Goal: Task Accomplishment & Management: Use online tool/utility

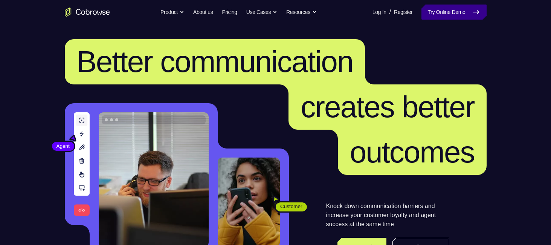
click at [453, 11] on link "Try Online Demo" at bounding box center [454, 12] width 65 height 15
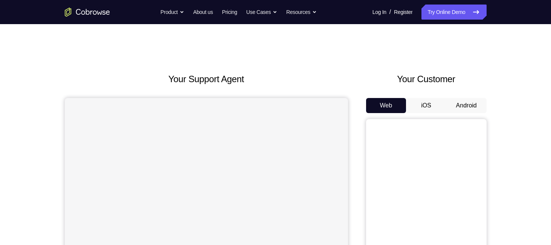
click at [457, 104] on button "Android" at bounding box center [467, 105] width 40 height 15
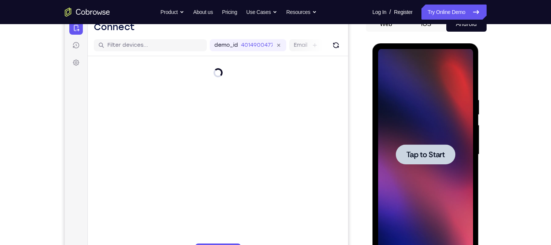
click at [432, 153] on span "Tap to Start" at bounding box center [426, 155] width 38 height 8
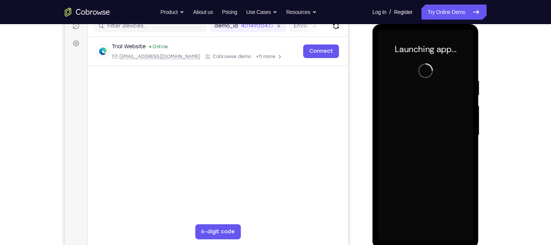
scroll to position [101, 0]
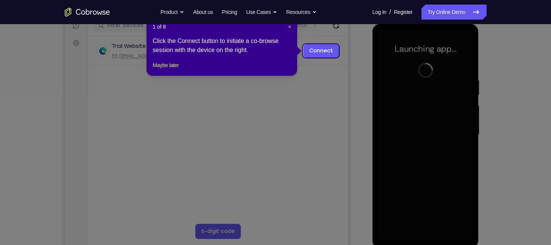
click at [318, 83] on icon at bounding box center [278, 122] width 557 height 245
click at [290, 29] on span "×" at bounding box center [289, 27] width 3 height 6
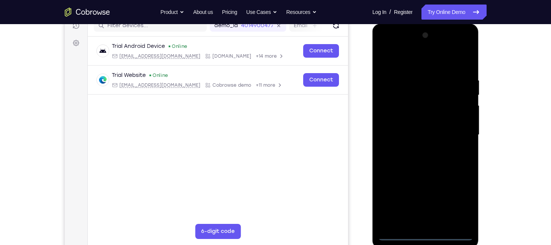
click at [424, 232] on div at bounding box center [425, 134] width 95 height 211
click at [426, 233] on div at bounding box center [425, 134] width 95 height 211
click at [459, 200] on div at bounding box center [425, 134] width 95 height 211
click at [403, 65] on div at bounding box center [425, 134] width 95 height 211
click at [457, 135] on div at bounding box center [425, 134] width 95 height 211
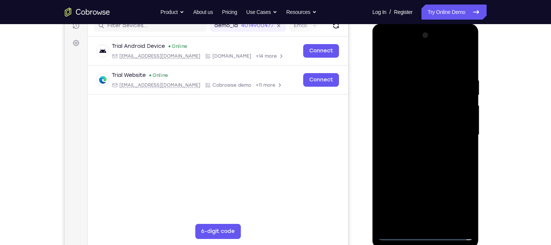
click at [418, 149] on div at bounding box center [425, 134] width 95 height 211
click at [422, 170] on div at bounding box center [425, 134] width 95 height 211
click at [398, 100] on div at bounding box center [425, 134] width 95 height 211
click at [409, 117] on div at bounding box center [425, 134] width 95 height 211
click at [384, 58] on div at bounding box center [425, 134] width 95 height 211
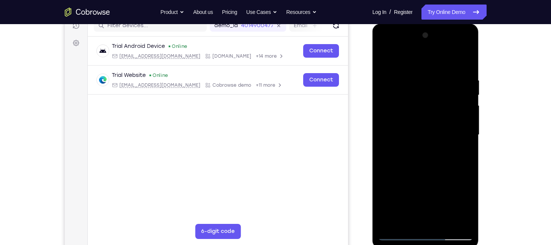
click at [384, 58] on div at bounding box center [425, 134] width 95 height 211
click at [417, 171] on div at bounding box center [425, 134] width 95 height 211
click at [416, 130] on div at bounding box center [425, 134] width 95 height 211
click at [416, 183] on div at bounding box center [425, 134] width 95 height 211
click at [400, 98] on div at bounding box center [425, 134] width 95 height 211
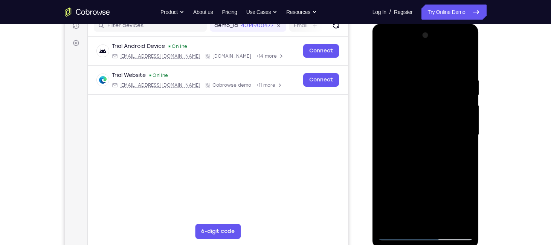
click at [412, 114] on div at bounding box center [425, 134] width 95 height 211
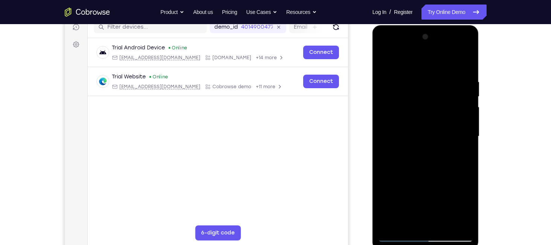
scroll to position [100, 0]
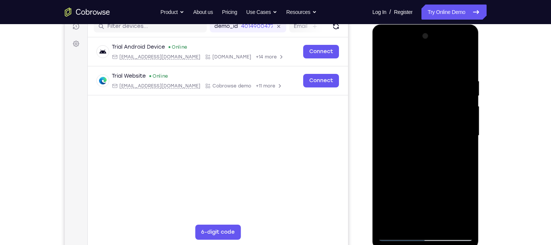
click at [418, 146] on div at bounding box center [425, 135] width 95 height 211
click at [461, 224] on div at bounding box center [425, 135] width 95 height 211
click at [411, 177] on div at bounding box center [425, 135] width 95 height 211
click at [409, 106] on div at bounding box center [425, 135] width 95 height 211
click at [410, 119] on div at bounding box center [425, 135] width 95 height 211
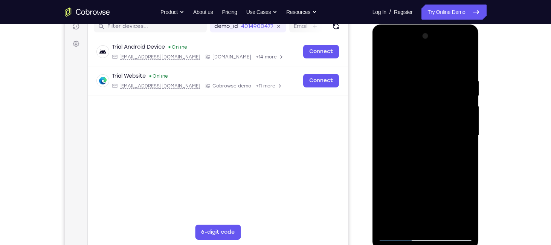
click at [457, 147] on div at bounding box center [425, 135] width 95 height 211
drag, startPoint x: 430, startPoint y: 168, endPoint x: 429, endPoint y: 142, distance: 25.7
click at [429, 142] on div at bounding box center [425, 135] width 95 height 211
drag, startPoint x: 429, startPoint y: 164, endPoint x: 426, endPoint y: 111, distance: 53.2
click at [426, 111] on div at bounding box center [425, 135] width 95 height 211
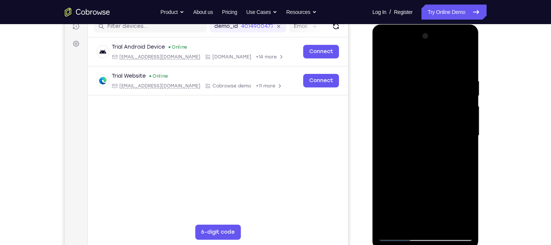
drag, startPoint x: 429, startPoint y: 155, endPoint x: 424, endPoint y: 101, distance: 53.8
click at [424, 101] on div at bounding box center [425, 135] width 95 height 211
drag, startPoint x: 429, startPoint y: 149, endPoint x: 428, endPoint y: 96, distance: 52.4
click at [428, 96] on div at bounding box center [425, 135] width 95 height 211
drag, startPoint x: 433, startPoint y: 161, endPoint x: 429, endPoint y: 106, distance: 55.6
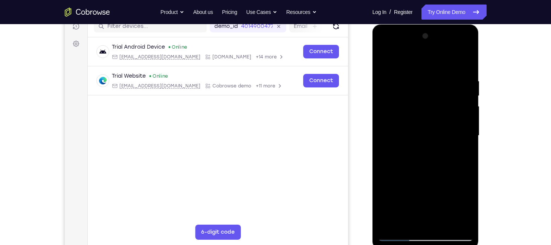
click at [429, 106] on div at bounding box center [425, 135] width 95 height 211
drag, startPoint x: 423, startPoint y: 185, endPoint x: 414, endPoint y: 125, distance: 60.2
click at [414, 125] on div at bounding box center [425, 135] width 95 height 211
drag, startPoint x: 419, startPoint y: 174, endPoint x: 427, endPoint y: 81, distance: 93.8
click at [427, 81] on div at bounding box center [425, 135] width 95 height 211
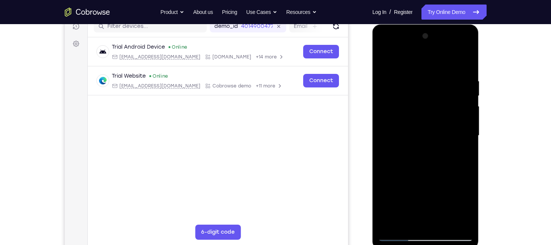
drag, startPoint x: 420, startPoint y: 162, endPoint x: 421, endPoint y: 86, distance: 76.2
click at [421, 86] on div at bounding box center [425, 135] width 95 height 211
drag, startPoint x: 424, startPoint y: 182, endPoint x: 430, endPoint y: 93, distance: 89.5
click at [430, 93] on div at bounding box center [425, 135] width 95 height 211
drag, startPoint x: 436, startPoint y: 179, endPoint x: 436, endPoint y: 111, distance: 68.2
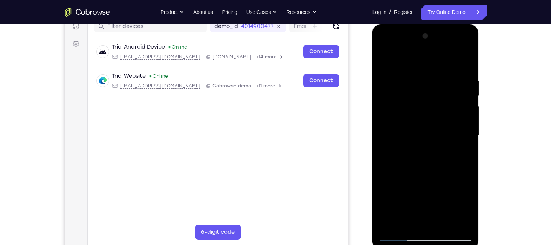
click at [436, 111] on div at bounding box center [425, 135] width 95 height 211
click at [395, 115] on div at bounding box center [425, 135] width 95 height 211
drag, startPoint x: 425, startPoint y: 161, endPoint x: 424, endPoint y: 116, distance: 45.6
click at [424, 116] on div at bounding box center [425, 135] width 95 height 211
drag, startPoint x: 436, startPoint y: 154, endPoint x: 435, endPoint y: 97, distance: 56.5
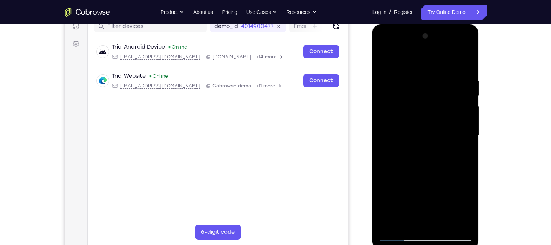
click at [435, 97] on div at bounding box center [425, 135] width 95 height 211
drag, startPoint x: 438, startPoint y: 156, endPoint x: 438, endPoint y: 111, distance: 45.2
click at [438, 111] on div at bounding box center [425, 135] width 95 height 211
click at [457, 160] on div at bounding box center [425, 135] width 95 height 211
click at [383, 61] on div at bounding box center [425, 135] width 95 height 211
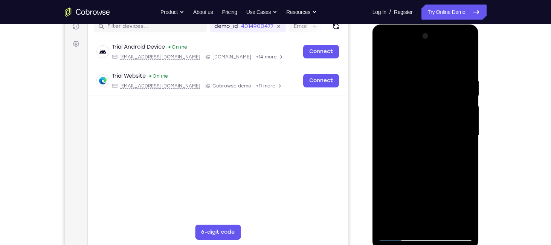
click at [454, 176] on div at bounding box center [425, 135] width 95 height 211
drag, startPoint x: 451, startPoint y: 196, endPoint x: 445, endPoint y: 152, distance: 44.1
click at [445, 152] on div at bounding box center [425, 135] width 95 height 211
drag, startPoint x: 455, startPoint y: 183, endPoint x: 448, endPoint y: 124, distance: 59.9
click at [448, 124] on div at bounding box center [425, 135] width 95 height 211
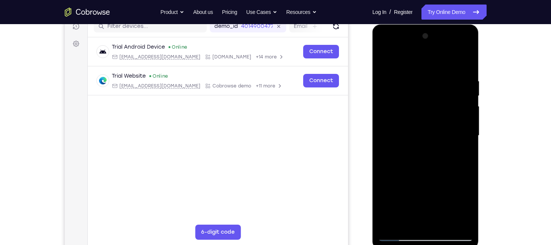
drag, startPoint x: 445, startPoint y: 190, endPoint x: 442, endPoint y: 132, distance: 58.1
click at [442, 132] on div at bounding box center [425, 135] width 95 height 211
drag, startPoint x: 444, startPoint y: 187, endPoint x: 441, endPoint y: 131, distance: 55.9
click at [441, 131] on div at bounding box center [425, 135] width 95 height 211
drag, startPoint x: 442, startPoint y: 171, endPoint x: 437, endPoint y: 135, distance: 35.8
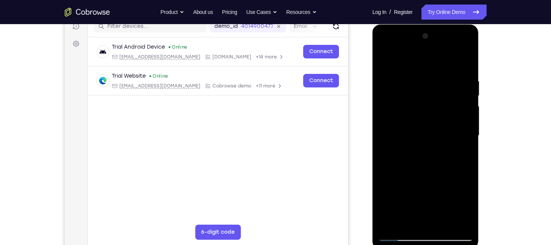
click at [437, 135] on div at bounding box center [425, 135] width 95 height 211
drag, startPoint x: 458, startPoint y: 196, endPoint x: 452, endPoint y: 154, distance: 42.8
click at [452, 154] on div at bounding box center [425, 135] width 95 height 211
drag, startPoint x: 446, startPoint y: 181, endPoint x: 435, endPoint y: 139, distance: 42.7
click at [435, 139] on div at bounding box center [425, 135] width 95 height 211
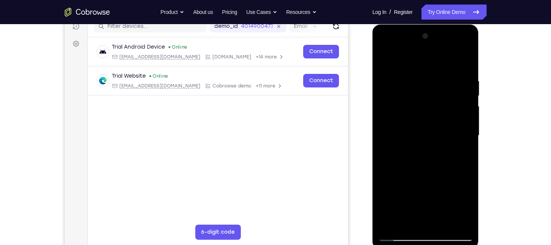
click at [431, 122] on div at bounding box center [425, 135] width 95 height 211
drag, startPoint x: 437, startPoint y: 181, endPoint x: 435, endPoint y: 124, distance: 57.0
click at [435, 124] on div at bounding box center [425, 135] width 95 height 211
click at [384, 60] on div at bounding box center [425, 135] width 95 height 211
drag, startPoint x: 418, startPoint y: 132, endPoint x: 400, endPoint y: 66, distance: 68.3
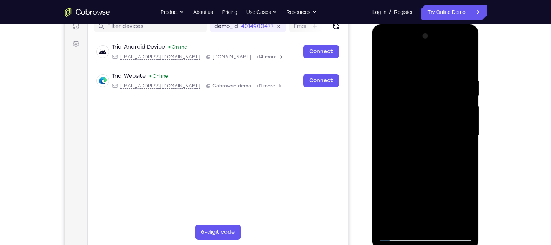
click at [400, 66] on div at bounding box center [425, 135] width 95 height 211
click at [383, 58] on div at bounding box center [425, 135] width 95 height 211
drag, startPoint x: 398, startPoint y: 95, endPoint x: 411, endPoint y: 134, distance: 40.5
click at [411, 134] on div at bounding box center [425, 135] width 95 height 211
drag, startPoint x: 410, startPoint y: 116, endPoint x: 417, endPoint y: 181, distance: 64.8
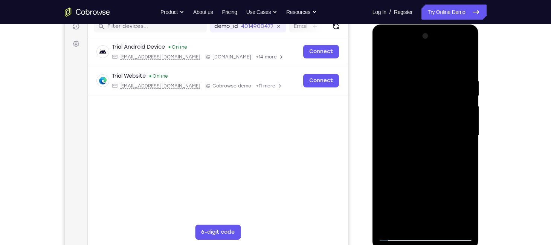
click at [417, 181] on div at bounding box center [425, 135] width 95 height 211
drag, startPoint x: 409, startPoint y: 78, endPoint x: 410, endPoint y: 112, distance: 34.0
click at [410, 112] on div at bounding box center [425, 135] width 95 height 211
click at [410, 79] on div at bounding box center [425, 135] width 95 height 211
drag, startPoint x: 428, startPoint y: 160, endPoint x: 427, endPoint y: 113, distance: 46.4
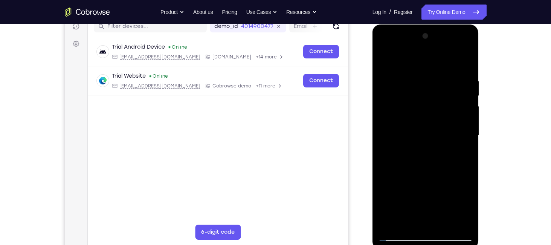
click at [427, 113] on div at bounding box center [425, 135] width 95 height 211
drag, startPoint x: 432, startPoint y: 191, endPoint x: 432, endPoint y: 118, distance: 72.4
click at [432, 118] on div at bounding box center [425, 135] width 95 height 211
drag, startPoint x: 425, startPoint y: 187, endPoint x: 427, endPoint y: 133, distance: 53.6
click at [427, 133] on div at bounding box center [425, 135] width 95 height 211
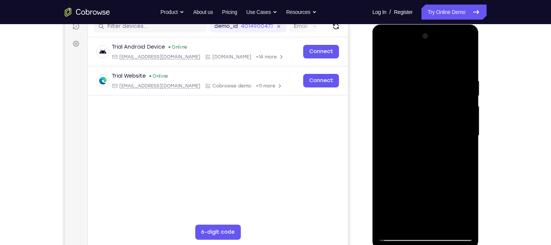
drag, startPoint x: 430, startPoint y: 191, endPoint x: 428, endPoint y: 132, distance: 59.2
click at [428, 132] on div at bounding box center [425, 135] width 95 height 211
drag, startPoint x: 429, startPoint y: 188, endPoint x: 424, endPoint y: 130, distance: 58.6
click at [424, 130] on div at bounding box center [425, 135] width 95 height 211
drag, startPoint x: 421, startPoint y: 187, endPoint x: 421, endPoint y: 108, distance: 78.4
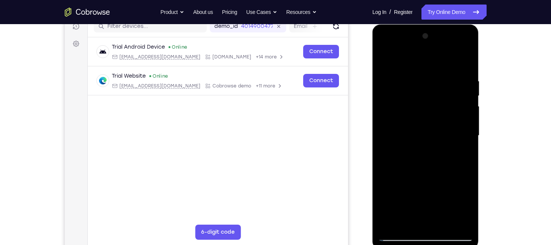
click at [421, 108] on div at bounding box center [425, 135] width 95 height 211
drag, startPoint x: 423, startPoint y: 178, endPoint x: 420, endPoint y: 107, distance: 70.1
click at [420, 107] on div at bounding box center [425, 135] width 95 height 211
drag, startPoint x: 430, startPoint y: 193, endPoint x: 422, endPoint y: 95, distance: 97.9
click at [422, 95] on div at bounding box center [425, 135] width 95 height 211
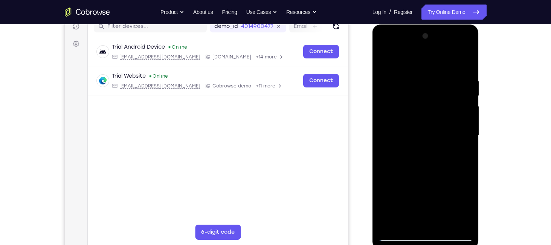
drag, startPoint x: 428, startPoint y: 172, endPoint x: 422, endPoint y: 126, distance: 45.6
click at [422, 126] on div at bounding box center [425, 135] width 95 height 211
drag, startPoint x: 427, startPoint y: 179, endPoint x: 418, endPoint y: 125, distance: 55.3
click at [418, 125] on div at bounding box center [425, 135] width 95 height 211
drag, startPoint x: 425, startPoint y: 164, endPoint x: 422, endPoint y: 115, distance: 49.5
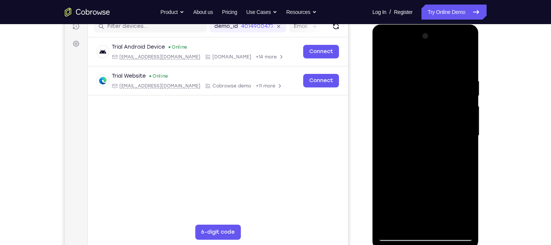
click at [422, 115] on div at bounding box center [425, 135] width 95 height 211
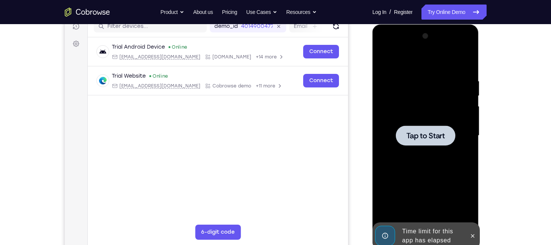
click at [418, 139] on span "Tap to Start" at bounding box center [426, 136] width 38 height 8
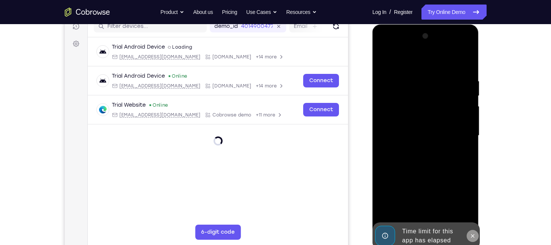
click at [474, 235] on icon at bounding box center [473, 235] width 3 height 3
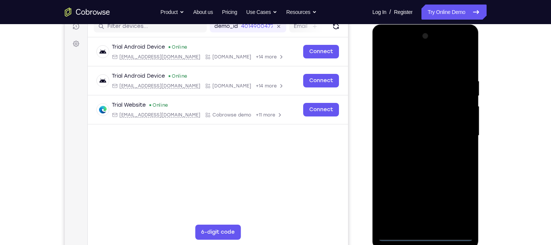
click at [426, 233] on div at bounding box center [425, 135] width 95 height 211
click at [426, 234] on div at bounding box center [425, 135] width 95 height 211
click at [459, 204] on div at bounding box center [425, 135] width 95 height 211
click at [405, 64] on div at bounding box center [425, 135] width 95 height 211
click at [454, 133] on div at bounding box center [425, 135] width 95 height 211
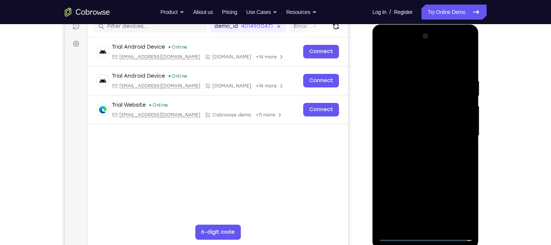
click at [418, 150] on div at bounding box center [425, 135] width 95 height 211
click at [423, 173] on div at bounding box center [425, 135] width 95 height 211
click at [414, 129] on div at bounding box center [425, 135] width 95 height 211
click at [408, 141] on div at bounding box center [425, 135] width 95 height 211
click at [406, 129] on div at bounding box center [425, 135] width 95 height 211
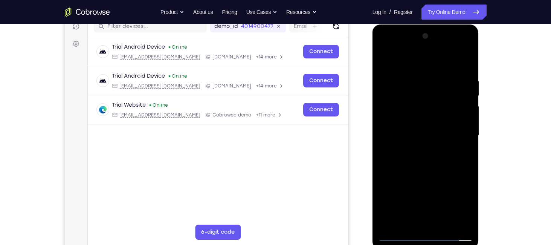
click at [412, 141] on div at bounding box center [425, 135] width 95 height 211
click at [410, 224] on div at bounding box center [425, 135] width 95 height 211
click at [423, 110] on div at bounding box center [425, 135] width 95 height 211
click at [406, 101] on div at bounding box center [425, 135] width 95 height 211
click at [394, 104] on div at bounding box center [425, 135] width 95 height 211
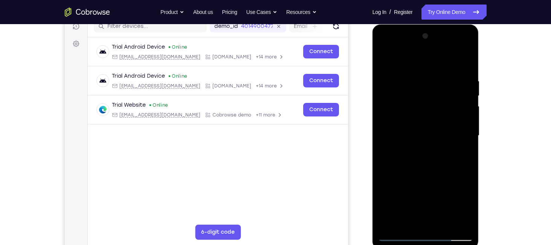
click at [420, 102] on div at bounding box center [425, 135] width 95 height 211
click at [415, 100] on div at bounding box center [425, 135] width 95 height 211
click at [418, 157] on div at bounding box center [425, 135] width 95 height 211
click at [406, 100] on div at bounding box center [425, 135] width 95 height 211
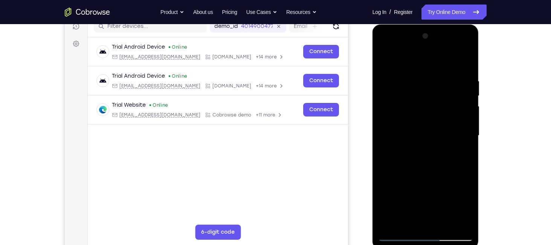
click at [422, 153] on div at bounding box center [425, 135] width 95 height 211
click at [385, 57] on div at bounding box center [425, 135] width 95 height 211
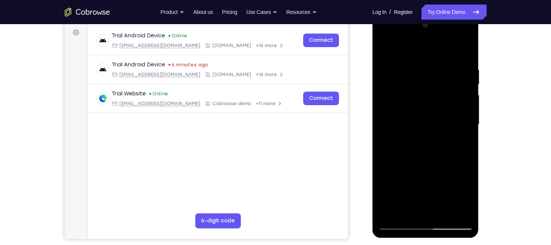
scroll to position [111, 0]
click at [400, 221] on div at bounding box center [425, 124] width 95 height 211
click at [398, 223] on div at bounding box center [425, 124] width 95 height 211
click at [421, 104] on div at bounding box center [425, 124] width 95 height 211
click at [406, 91] on div at bounding box center [425, 124] width 95 height 211
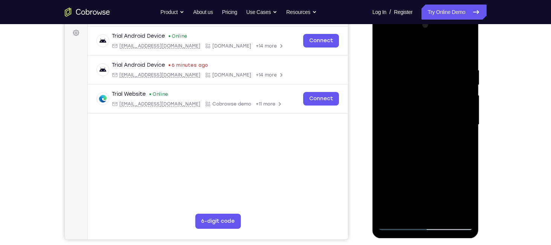
click at [427, 142] on div at bounding box center [425, 124] width 95 height 211
click at [408, 88] on div at bounding box center [425, 124] width 95 height 211
